Goal: Task Accomplishment & Management: Use online tool/utility

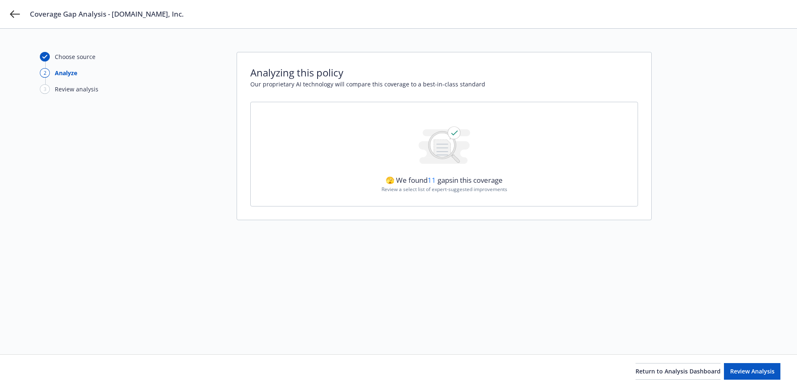
click at [2, 13] on div "Coverage Gap Analysis - [DOMAIN_NAME], Inc." at bounding box center [398, 14] width 797 height 28
click at [9, 13] on div "Coverage Gap Analysis - [DOMAIN_NAME], Inc." at bounding box center [398, 14] width 797 height 28
click at [14, 14] on icon at bounding box center [15, 13] width 10 height 7
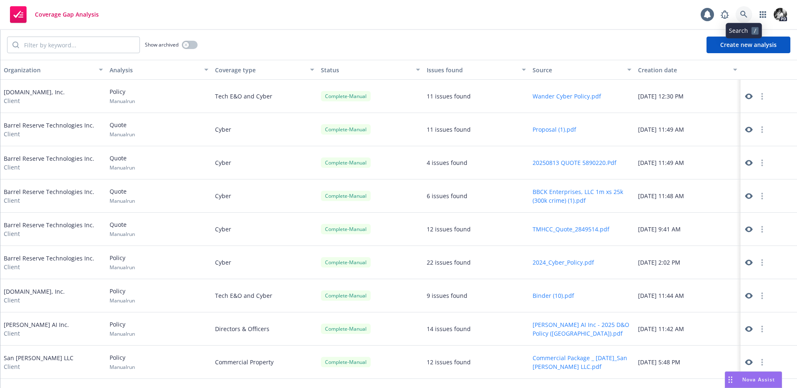
click at [741, 9] on link at bounding box center [744, 14] width 17 height 17
